Goal: Task Accomplishment & Management: Use online tool/utility

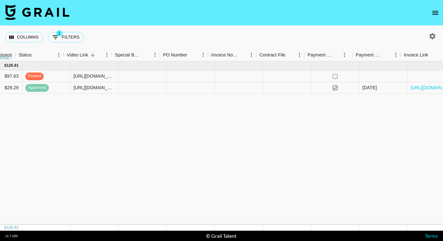
scroll to position [0, 435]
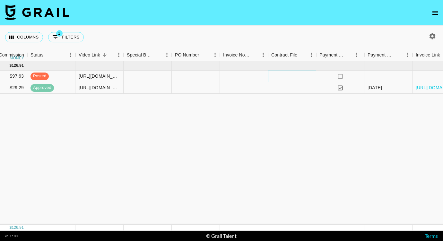
click at [292, 77] on div at bounding box center [292, 77] width 48 height 12
click at [292, 76] on div at bounding box center [292, 77] width 48 height 12
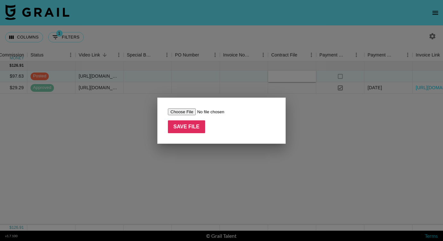
click at [365, 75] on div at bounding box center [221, 120] width 443 height 241
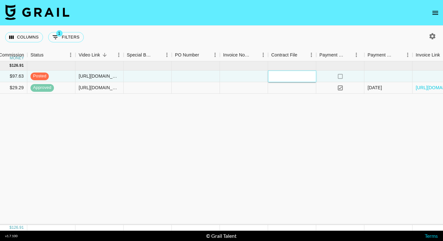
scroll to position [0, 478]
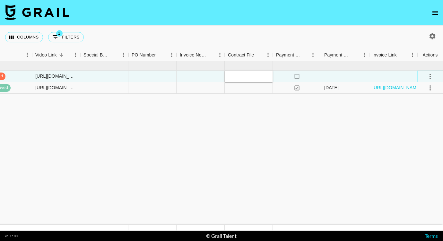
click at [431, 74] on icon "select merge strategy" at bounding box center [430, 76] width 8 height 8
click at [408, 135] on div "Approve" at bounding box center [416, 136] width 20 height 8
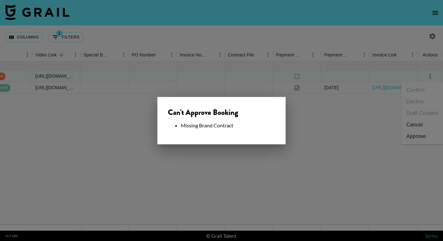
click at [329, 123] on div at bounding box center [221, 120] width 443 height 241
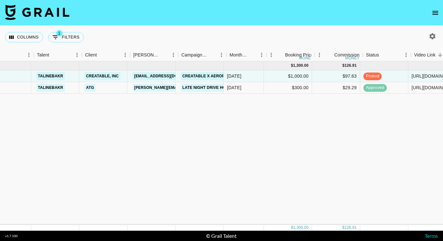
scroll to position [0, 99]
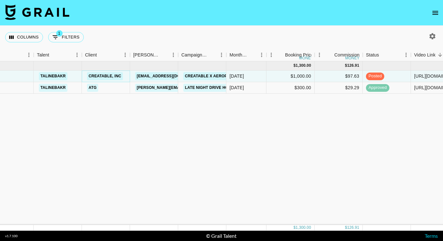
click at [110, 75] on link "Creatable, Inc" at bounding box center [105, 76] width 36 height 8
click at [205, 73] on link "Creatable x Aeropostale - BTS 2025" at bounding box center [224, 76] width 82 height 8
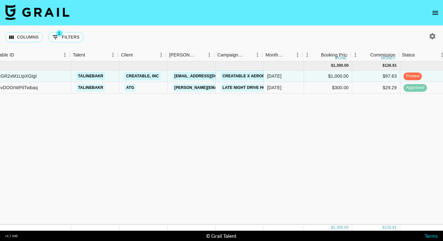
scroll to position [0, 43]
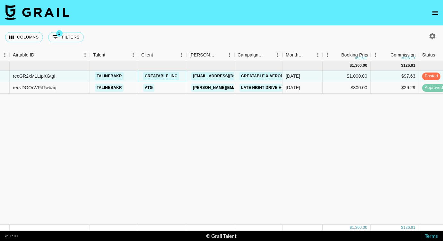
click at [165, 75] on link "Creatable, Inc" at bounding box center [161, 76] width 36 height 8
